Goal: Information Seeking & Learning: Learn about a topic

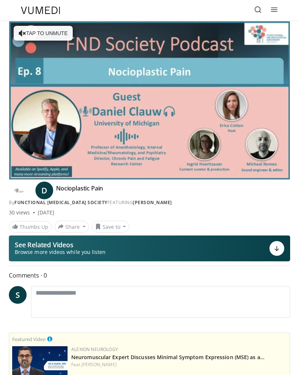
click at [299, 324] on html "Specialties Adult & Family Medicine Allergy, Asthma, Immunology Anesthesiology …" at bounding box center [149, 187] width 299 height 375
click at [136, 373] on div "Alexion Neurology Neuromuscular Expert Discusses Minimal Symptom Expression (MS…" at bounding box center [179, 365] width 216 height 39
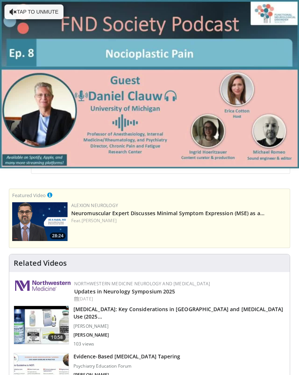
scroll to position [152, 0]
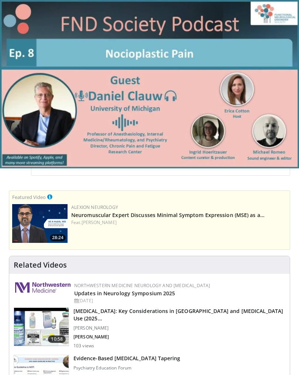
click at [21, 14] on div "10 seconds Tap to unmute" at bounding box center [149, 84] width 299 height 168
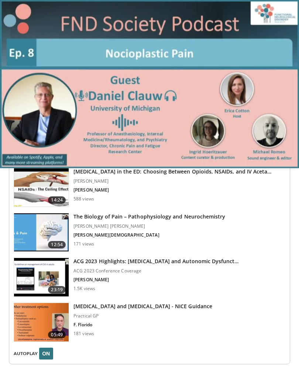
scroll to position [1028, 0]
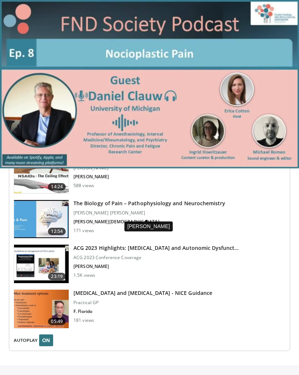
click at [214, 219] on p "[PERSON_NAME][DEMOGRAPHIC_DATA]" at bounding box center [150, 222] width 152 height 6
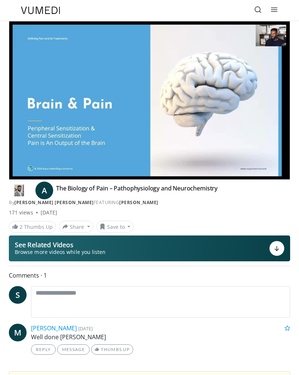
click at [40, 228] on link "2 Thumbs Up" at bounding box center [32, 226] width 47 height 11
click at [121, 354] on link "Thumbs Up" at bounding box center [112, 350] width 42 height 10
click at [22, 325] on span "M" at bounding box center [18, 333] width 18 height 18
click at [42, 230] on link "3 Thumbs Up" at bounding box center [32, 226] width 47 height 11
click at [127, 353] on link "1 Thumbs Up" at bounding box center [114, 350] width 46 height 10
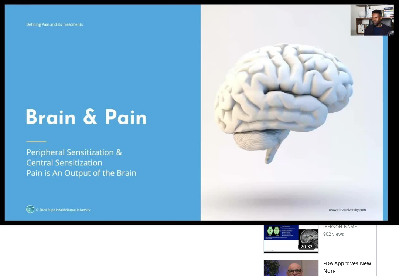
scroll to position [1042, 0]
